Goal: Transaction & Acquisition: Purchase product/service

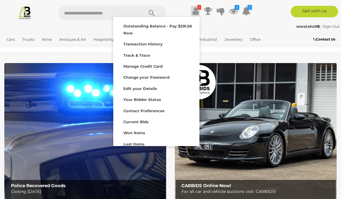
click at [178, 27] on strong "Outstanding Balance - Pay $291.56 Now" at bounding box center [158, 29] width 69 height 11
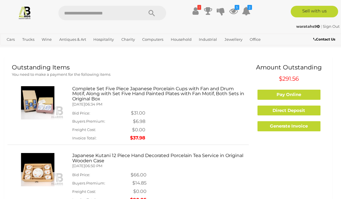
click at [8, 122] on div "Complete Set Five Piece Japanese Porcelain Cups with Fan and Drum Motif, Along …" at bounding box center [129, 114] width 242 height 61
click at [297, 93] on link "Pay Online" at bounding box center [289, 95] width 63 height 10
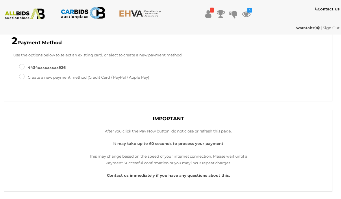
scroll to position [100, 0]
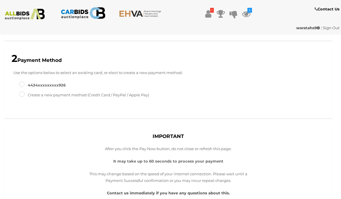
click at [17, 79] on div "Use the options below to select an existing card, or elect to create a new paym…" at bounding box center [169, 90] width 322 height 43
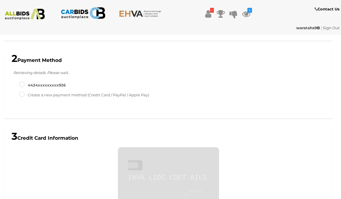
scroll to position [169, 0]
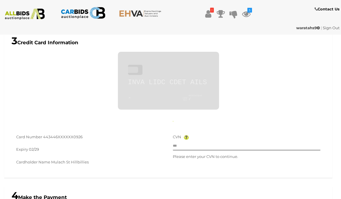
type input "**********"
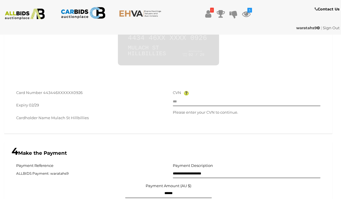
scroll to position [240, 0]
click at [226, 101] on input "text" at bounding box center [247, 101] width 148 height 9
type input "***"
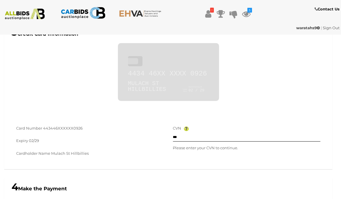
scroll to position [216, 0]
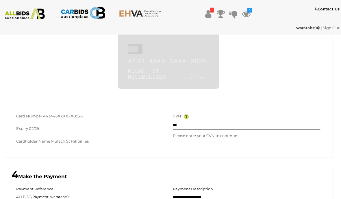
click at [24, 144] on div "Cardholder Name Mulach St Hillbillies" at bounding box center [90, 142] width 148 height 8
click at [24, 138] on label "Cardholder Name" at bounding box center [33, 141] width 34 height 7
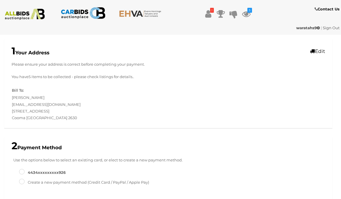
scroll to position [0, 0]
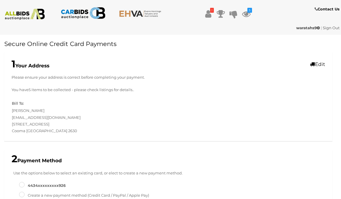
click at [321, 65] on link "Edit" at bounding box center [317, 64] width 15 height 6
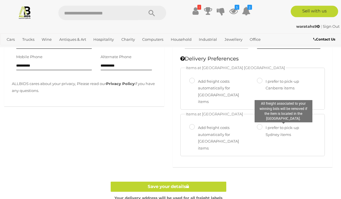
scroll to position [195, 0]
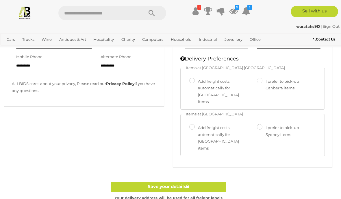
click at [171, 182] on link "Save your details" at bounding box center [169, 187] width 116 height 10
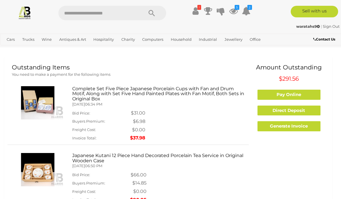
click at [297, 93] on link "Pay Online" at bounding box center [289, 95] width 63 height 10
click at [304, 110] on link "Direct Deposit" at bounding box center [289, 111] width 63 height 10
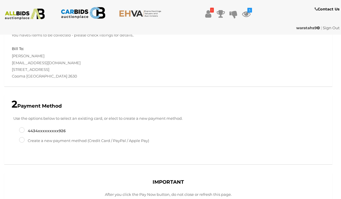
scroll to position [55, 0]
click at [19, 125] on div "Use the options below to select an existing card, or elect to create a new paym…" at bounding box center [169, 136] width 322 height 43
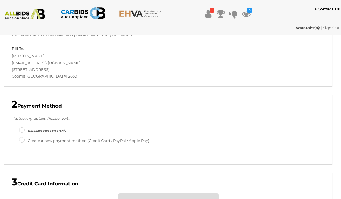
scroll to position [169, 0]
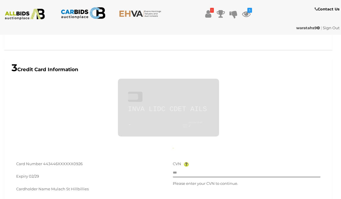
type input "**********"
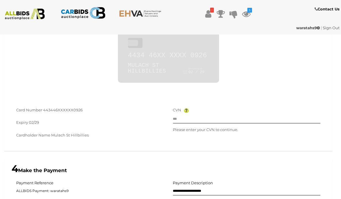
scroll to position [227, 0]
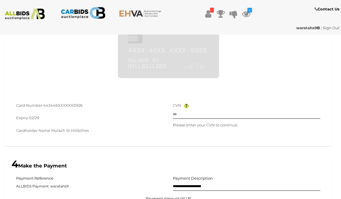
click at [29, 130] on label "Cardholder Name" at bounding box center [33, 131] width 34 height 7
click at [24, 129] on label "Cardholder Name" at bounding box center [33, 131] width 34 height 7
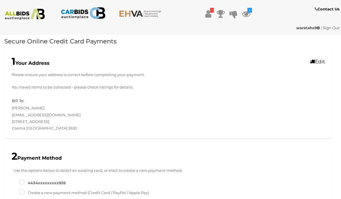
scroll to position [0, 0]
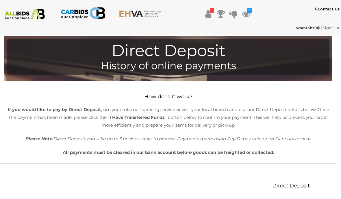
click at [17, 12] on img at bounding box center [25, 14] width 45 height 11
